Goal: Transaction & Acquisition: Download file/media

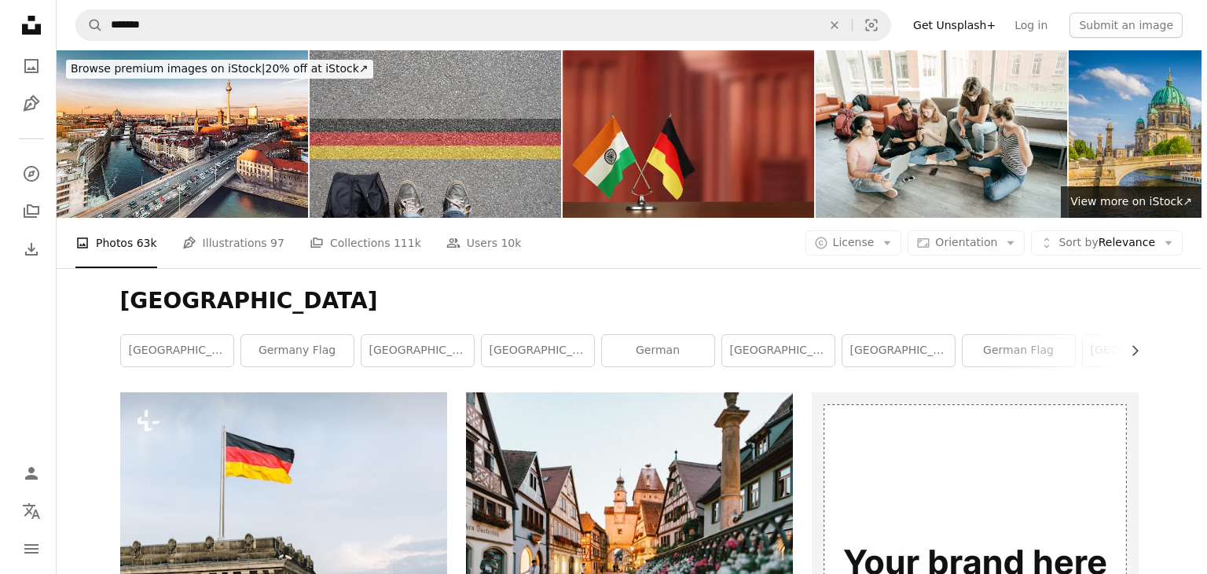
scroll to position [9538, 0]
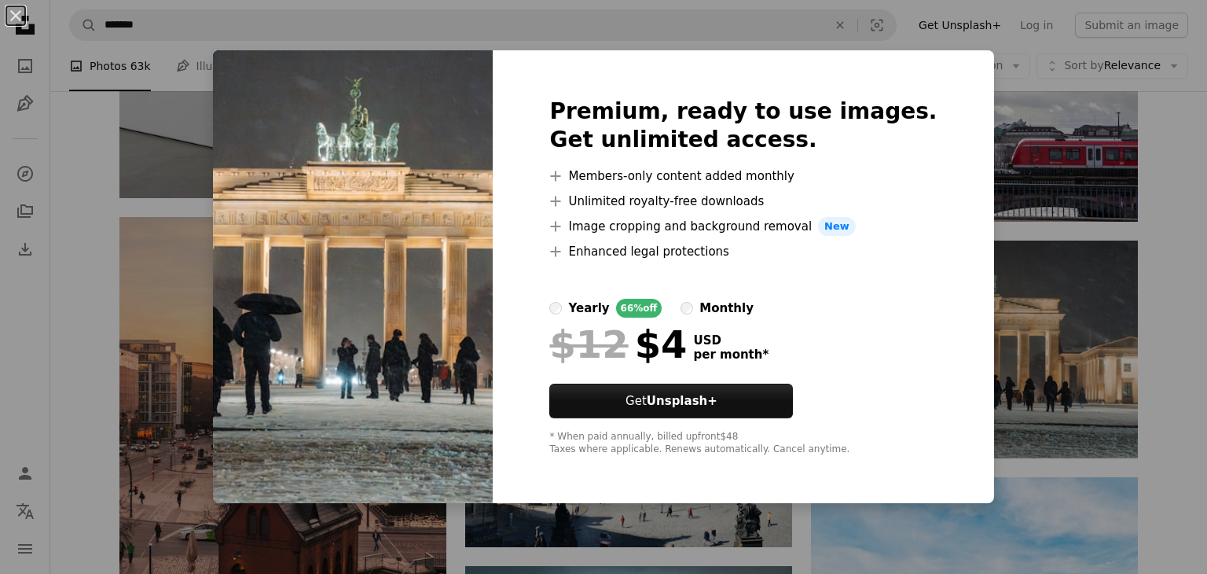
click at [1039, 269] on div "An X shape Premium, ready to use images. Get unlimited access. A plus sign Memb…" at bounding box center [603, 287] width 1207 height 574
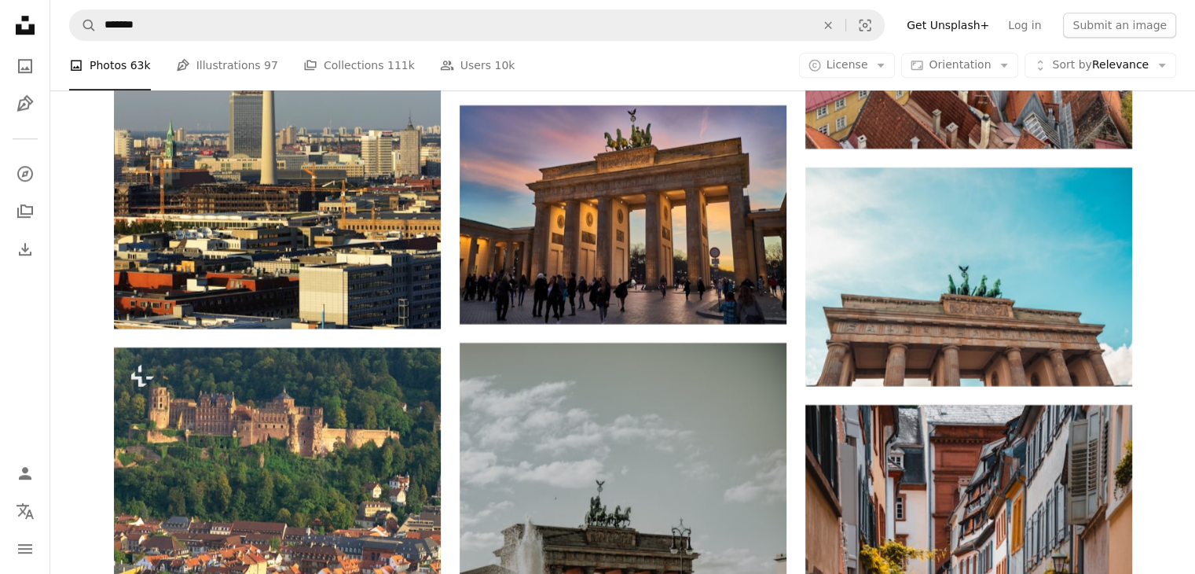
scroll to position [13171, 0]
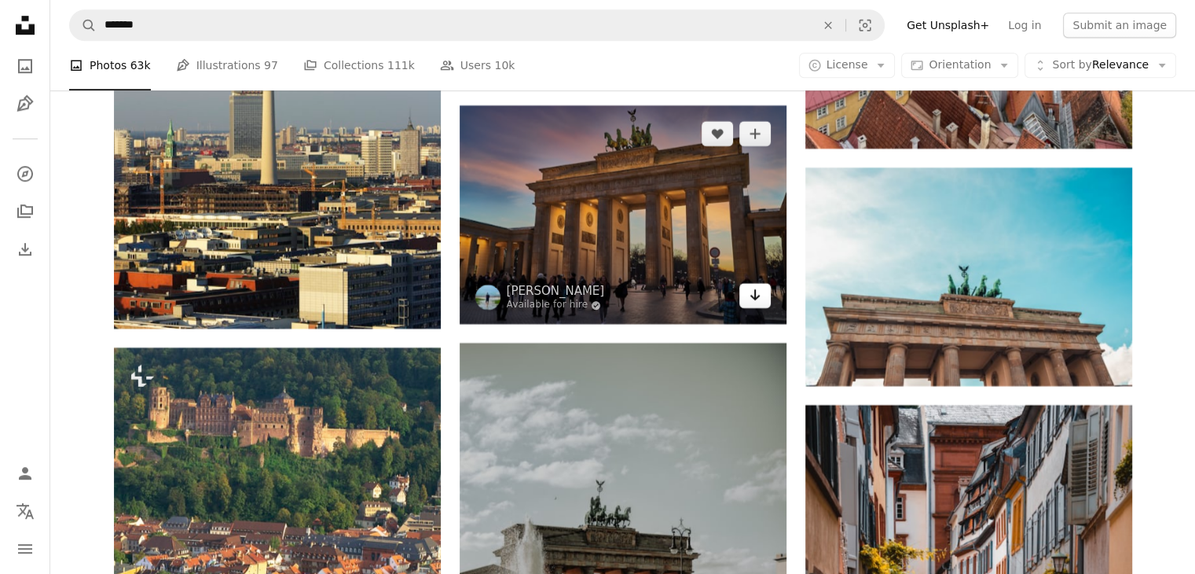
click at [759, 293] on icon "Arrow pointing down" at bounding box center [755, 294] width 13 height 19
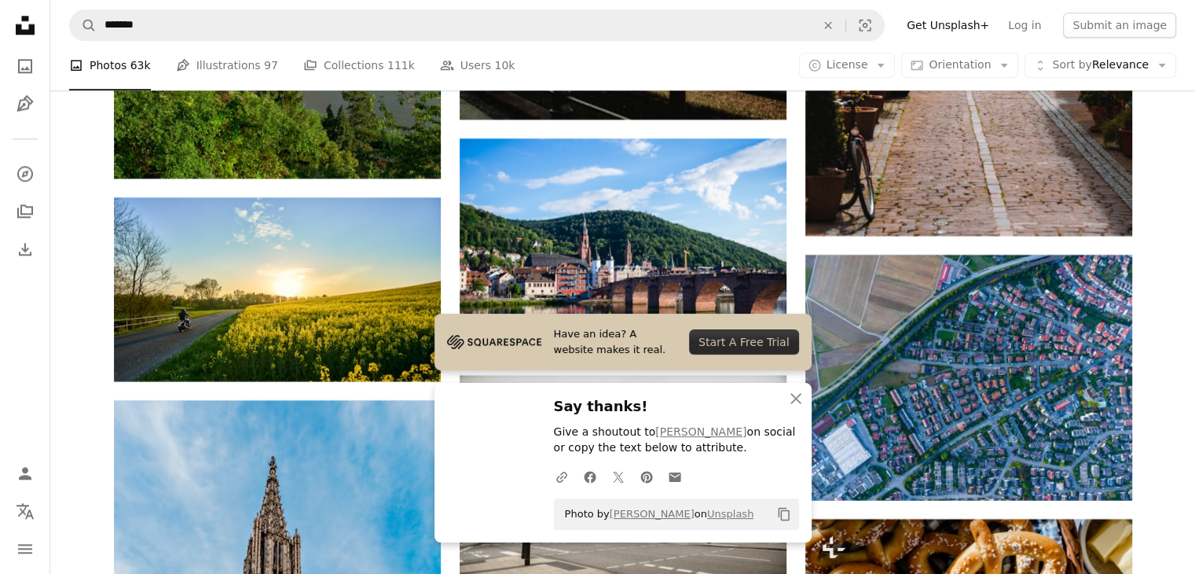
scroll to position [13843, 0]
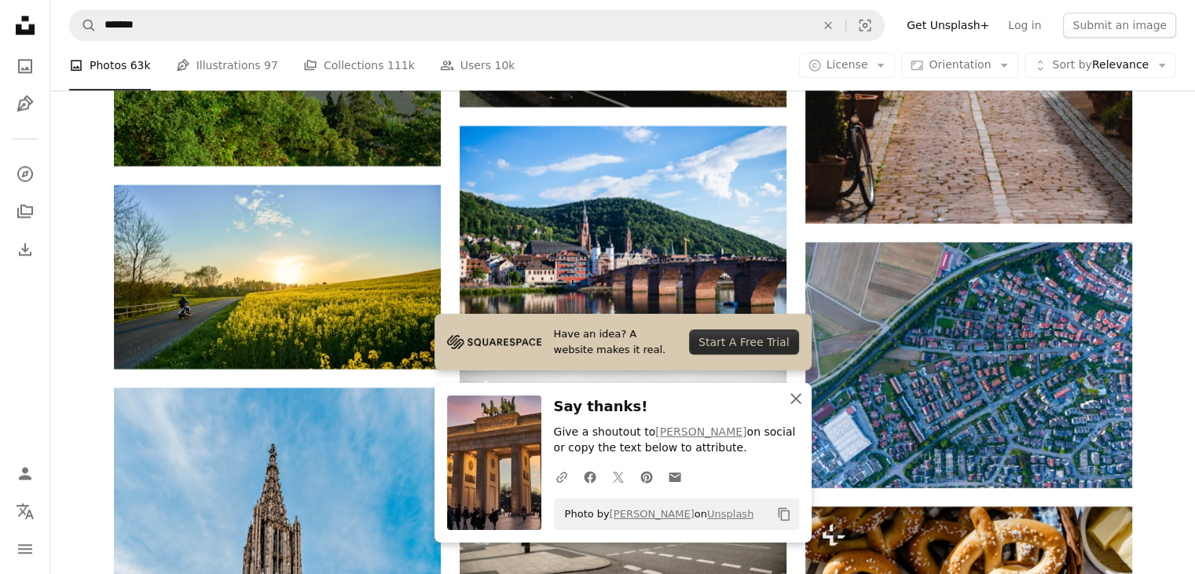
click at [796, 397] on icon "button" at bounding box center [795, 398] width 11 height 11
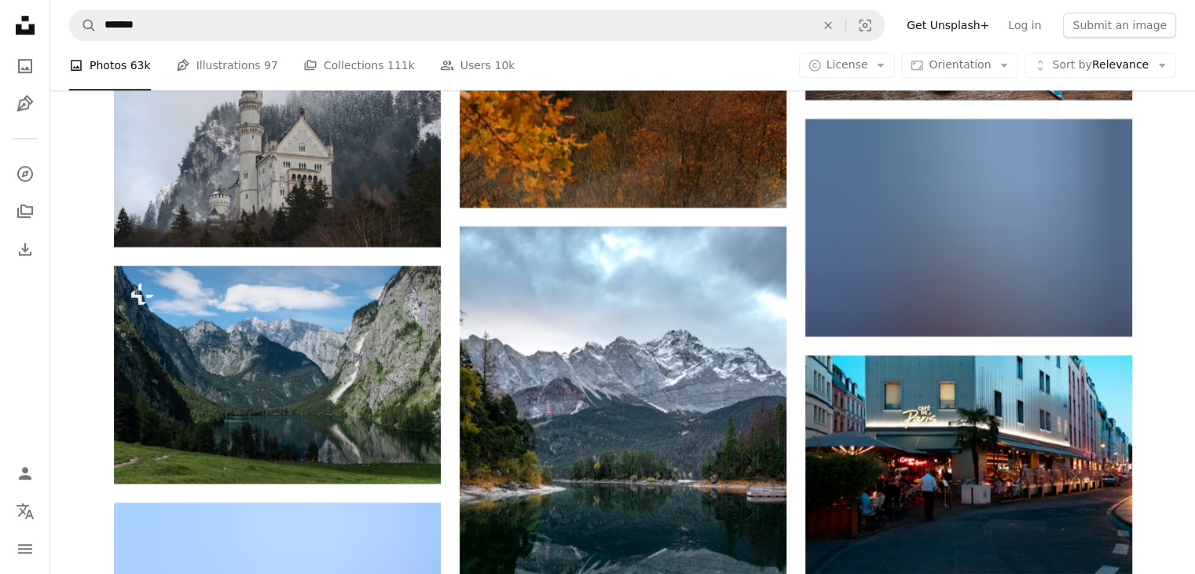
scroll to position [19157, 0]
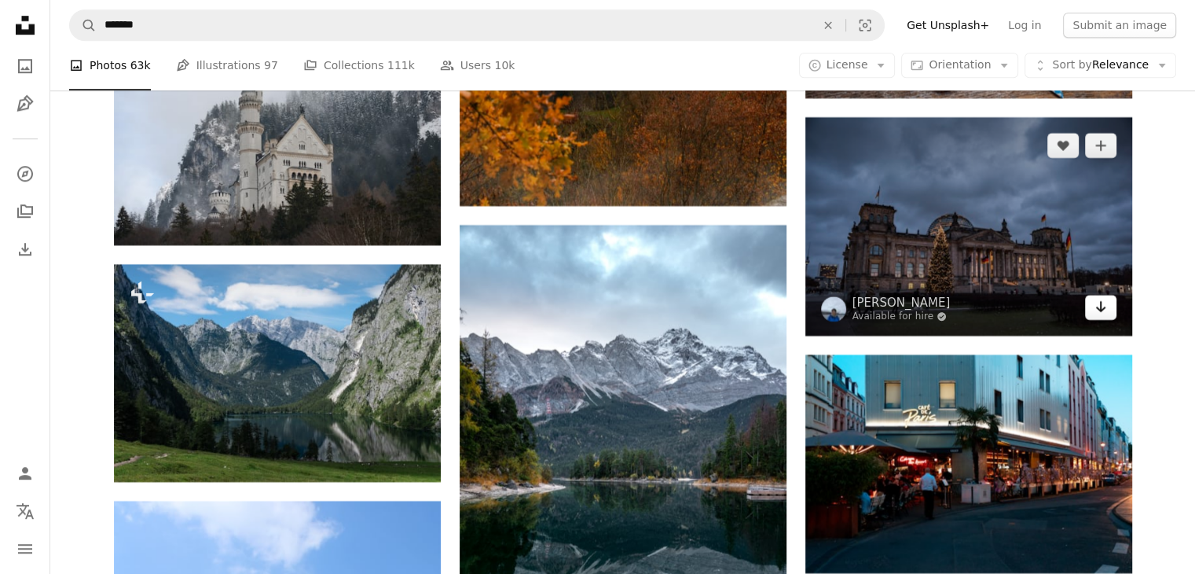
click at [1094, 305] on icon "Arrow pointing down" at bounding box center [1100, 306] width 13 height 19
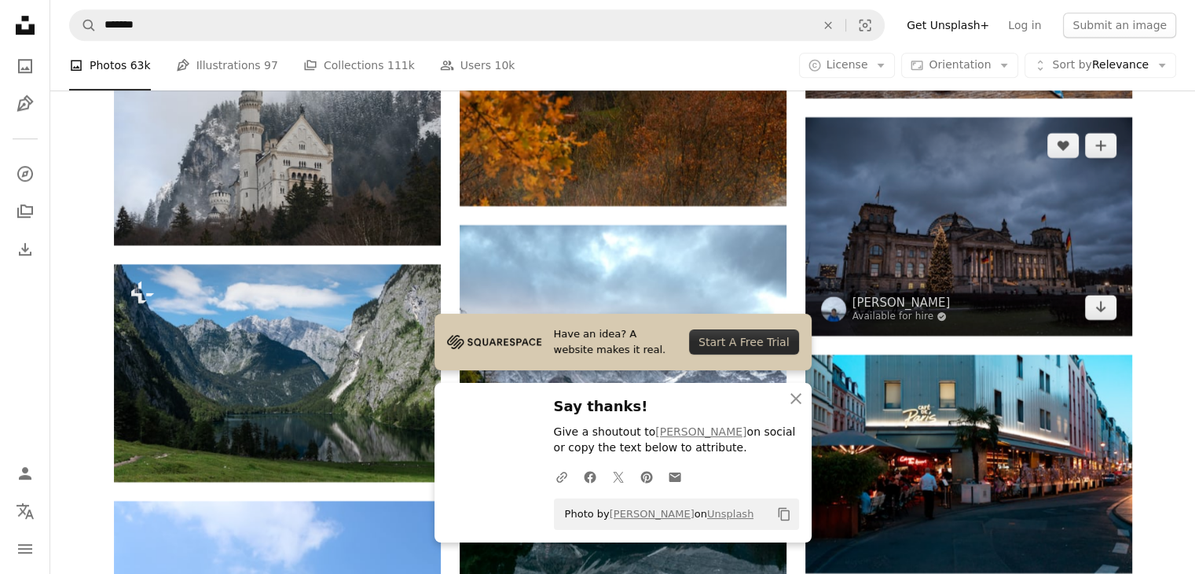
scroll to position [19525, 0]
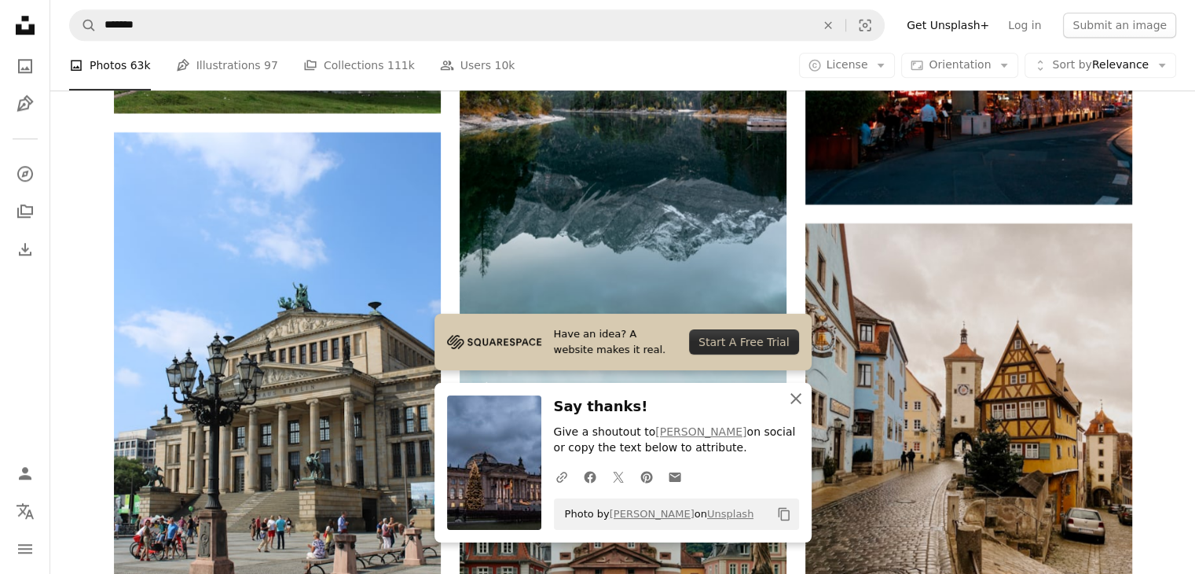
click at [792, 401] on icon "button" at bounding box center [795, 398] width 11 height 11
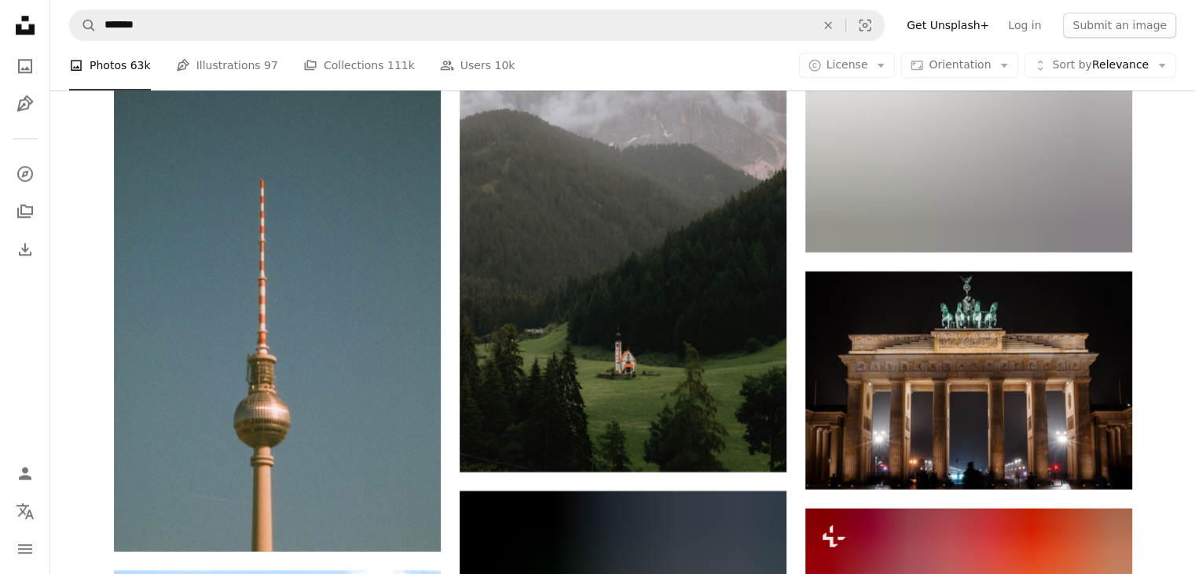
scroll to position [43430, 0]
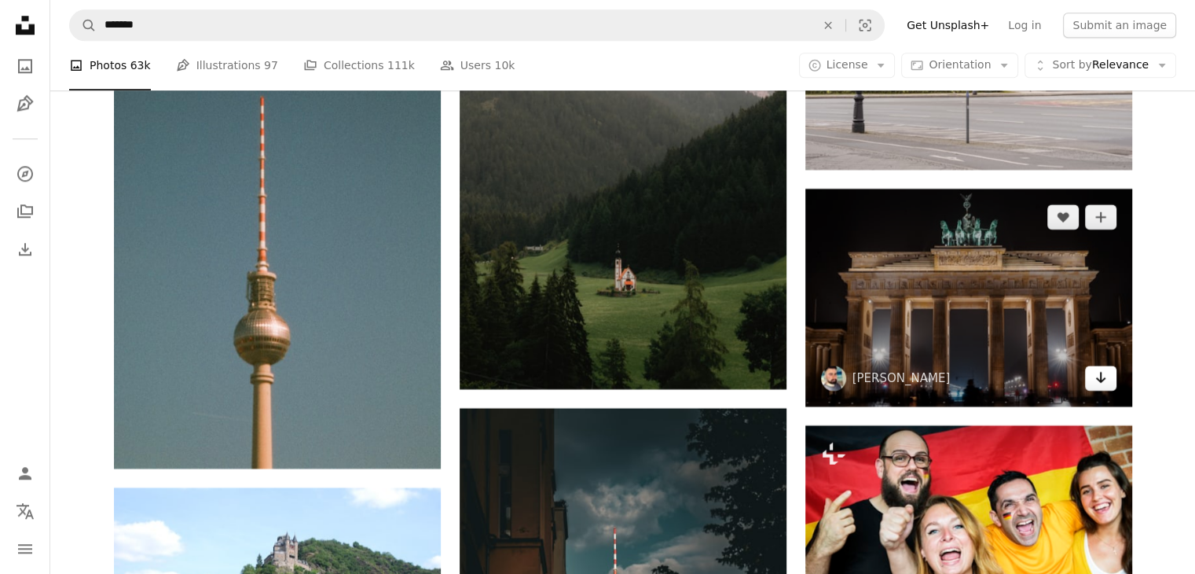
click at [1093, 373] on link "Arrow pointing down" at bounding box center [1100, 377] width 31 height 25
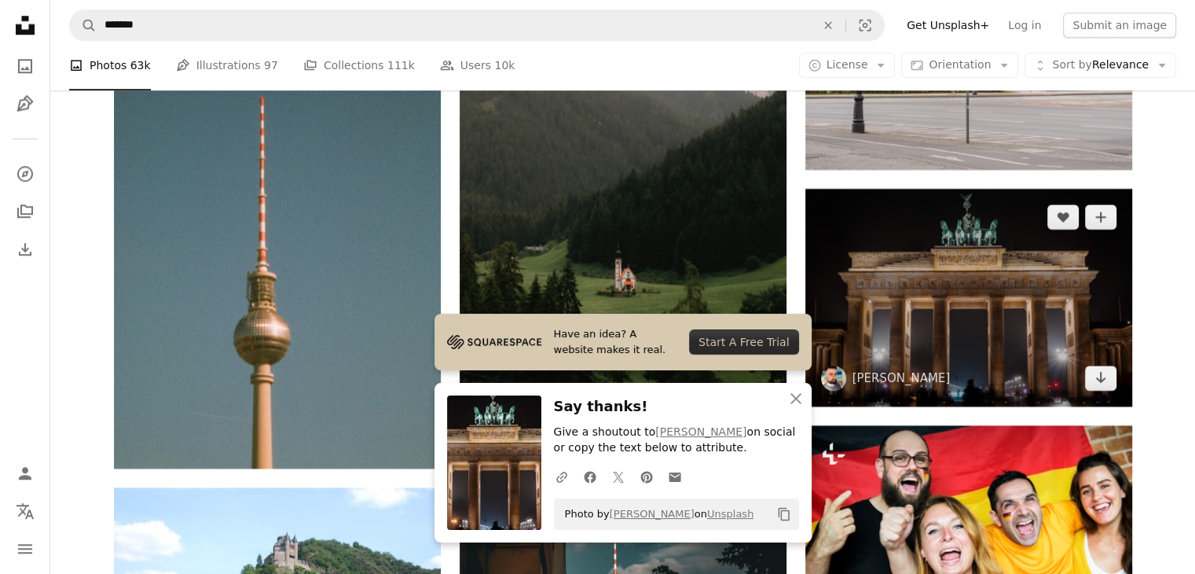
scroll to position [43680, 0]
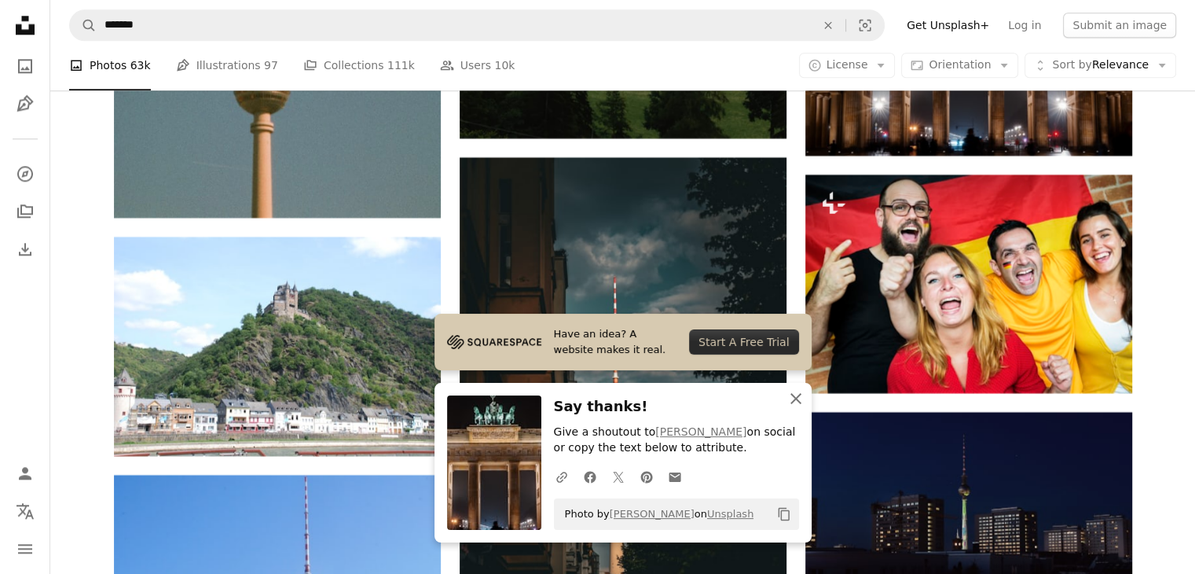
click at [797, 395] on icon "button" at bounding box center [795, 398] width 11 height 11
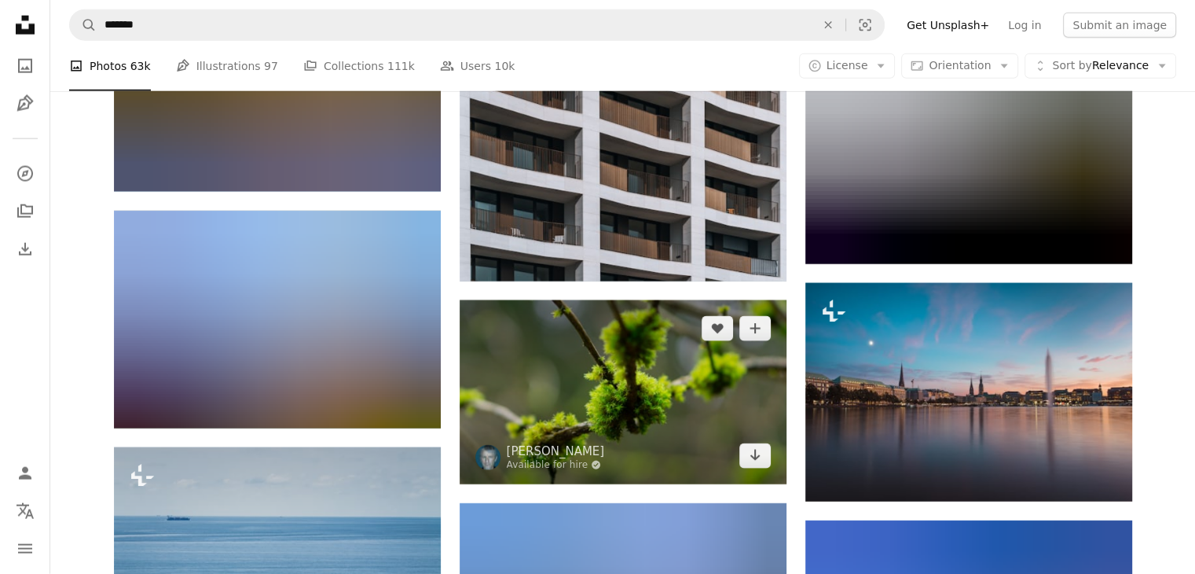
scroll to position [57870, 0]
